Goal: Transaction & Acquisition: Download file/media

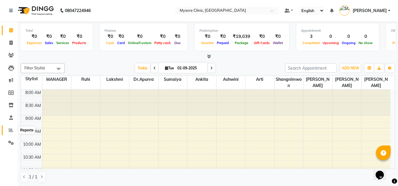
click at [9, 131] on icon at bounding box center [11, 130] width 4 height 4
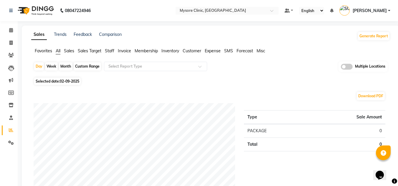
click at [9, 131] on icon at bounding box center [11, 130] width 4 height 4
click at [349, 65] on span at bounding box center [346, 67] width 12 height 6
click at [340, 68] on input "checkbox" at bounding box center [340, 68] width 0 height 0
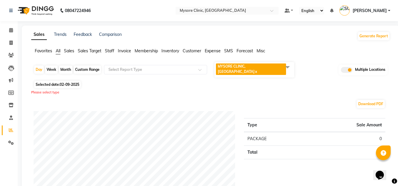
click at [274, 69] on span "MYSORE CLINIC, Mysore x" at bounding box center [254, 70] width 80 height 16
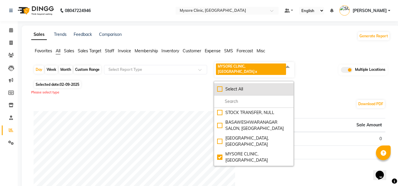
click at [215, 85] on li "Select All" at bounding box center [253, 89] width 79 height 12
checkbox input "true"
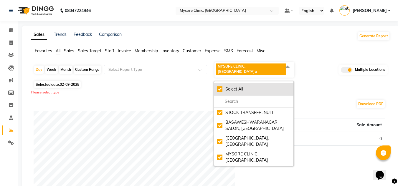
checkbox input "true"
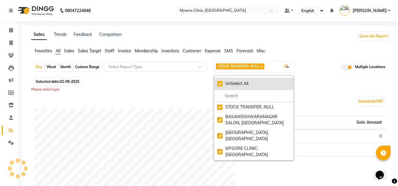
click at [215, 85] on li "UnSelect All" at bounding box center [253, 84] width 79 height 12
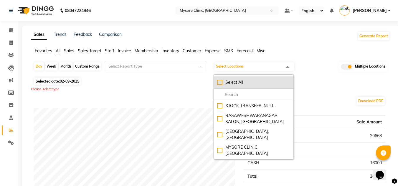
checkbox input "false"
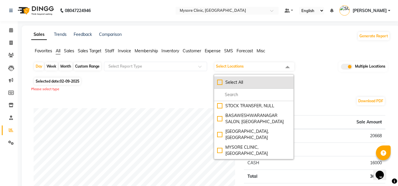
checkbox input "false"
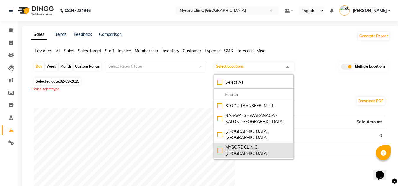
scroll to position [54, 0]
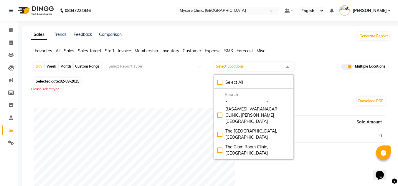
click at [218, 176] on div "MYSORE SALON, MYSORE" at bounding box center [253, 179] width 73 height 6
checkbox input "true"
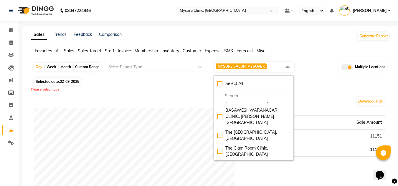
click at [179, 92] on div "Please select type" at bounding box center [210, 89] width 358 height 5
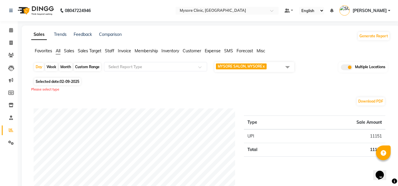
click at [192, 51] on span "Customer" at bounding box center [191, 50] width 19 height 5
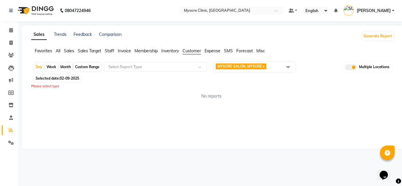
click at [66, 65] on div "Month" at bounding box center [66, 67] width 14 height 8
select select "9"
select select "2025"
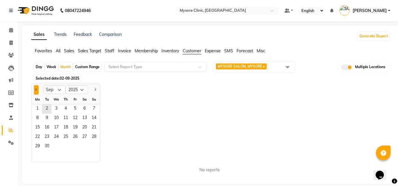
click at [35, 92] on button "Previous month" at bounding box center [36, 89] width 5 height 9
select select "8"
click at [75, 106] on span "1" at bounding box center [74, 108] width 9 height 9
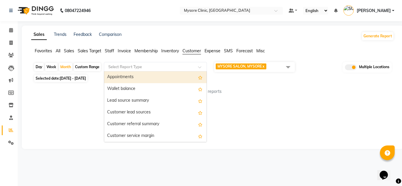
click at [158, 67] on input "text" at bounding box center [149, 67] width 85 height 6
click at [159, 74] on div "Appointments" at bounding box center [155, 78] width 102 height 12
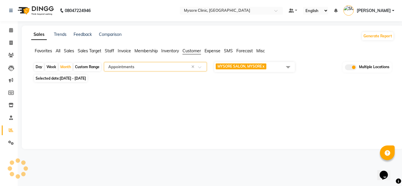
select select "full_report"
select select "csv"
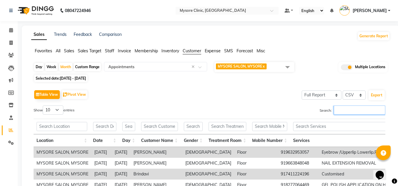
click at [363, 112] on input "Search:" at bounding box center [358, 110] width 51 height 9
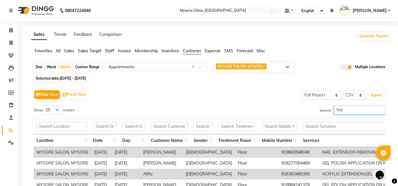
type input "Nail"
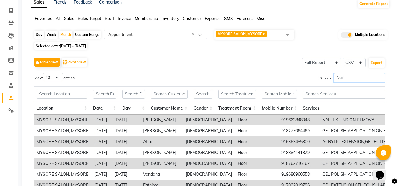
scroll to position [34, 0]
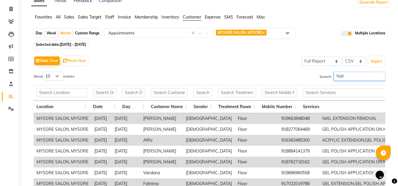
click at [379, 78] on input "Nail" at bounding box center [358, 76] width 51 height 9
click at [380, 76] on input "Nail" at bounding box center [358, 76] width 51 height 9
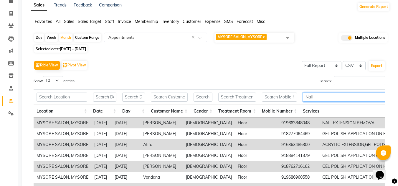
scroll to position [0, 0]
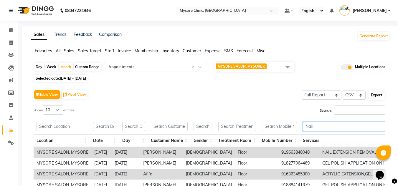
type input "Nail"
click at [380, 97] on button "Export" at bounding box center [376, 95] width 16 height 10
